Goal: Information Seeking & Learning: Learn about a topic

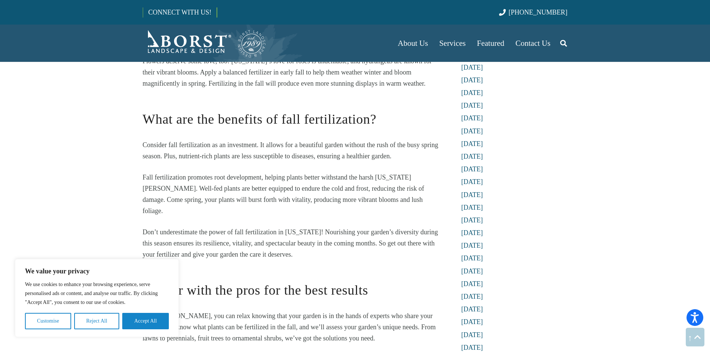
scroll to position [958, 0]
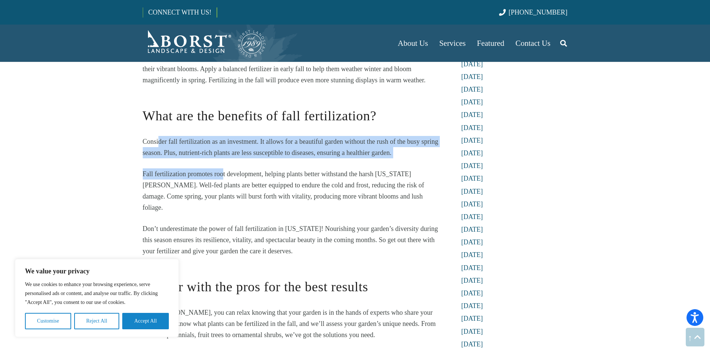
drag, startPoint x: 160, startPoint y: 129, endPoint x: 224, endPoint y: 161, distance: 71.7
click at [224, 170] on span "Fall fertilization promotes root development, helping plants better withstand t…" at bounding box center [284, 190] width 282 height 41
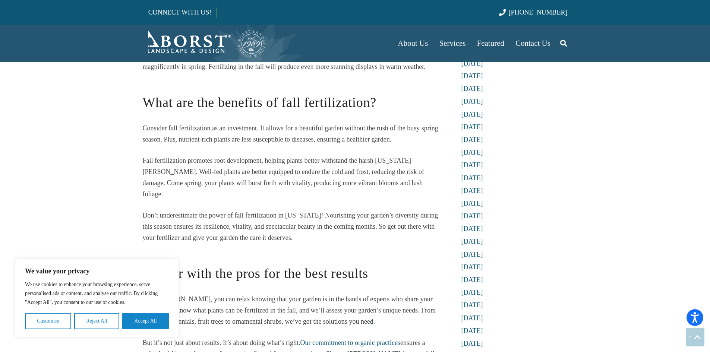
scroll to position [972, 0]
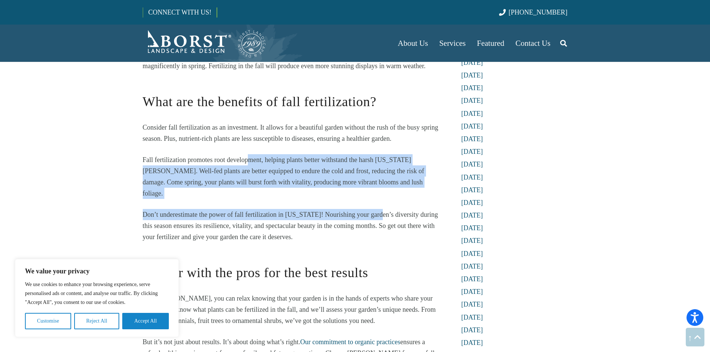
drag, startPoint x: 250, startPoint y: 148, endPoint x: 378, endPoint y: 179, distance: 131.9
drag, startPoint x: 274, startPoint y: 154, endPoint x: 323, endPoint y: 181, distance: 55.5
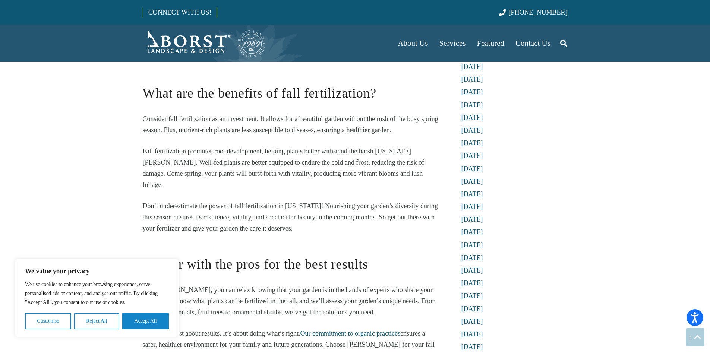
scroll to position [967, 0]
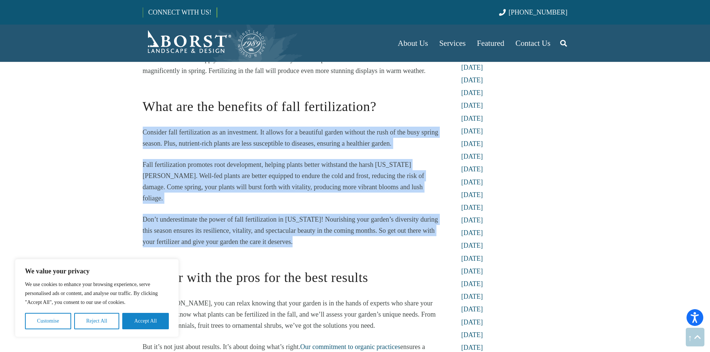
drag, startPoint x: 144, startPoint y: 117, endPoint x: 313, endPoint y: 223, distance: 199.7
copy div "Consider fall fertilization as an investment. It allows for a beautiful garden …"
click at [313, 223] on p "Don’t underestimate the power of fall fertilization in [US_STATE]! Nourishing y…" at bounding box center [292, 231] width 298 height 34
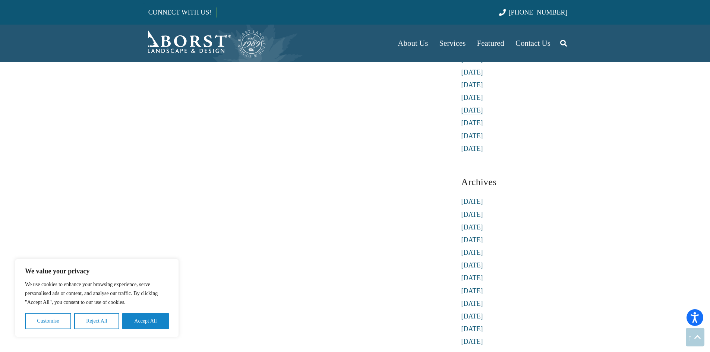
scroll to position [1575, 0]
